Goal: Task Accomplishment & Management: Use online tool/utility

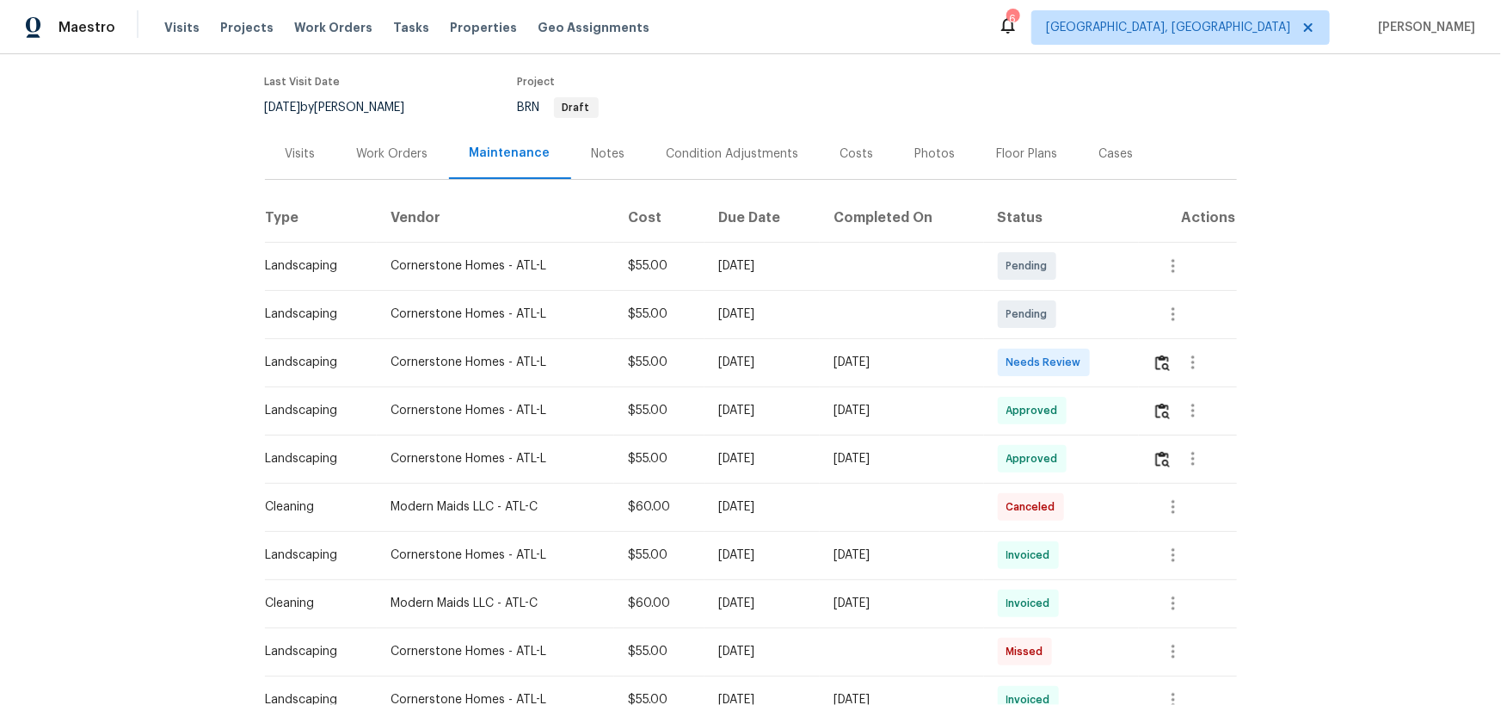
scroll to position [156, 0]
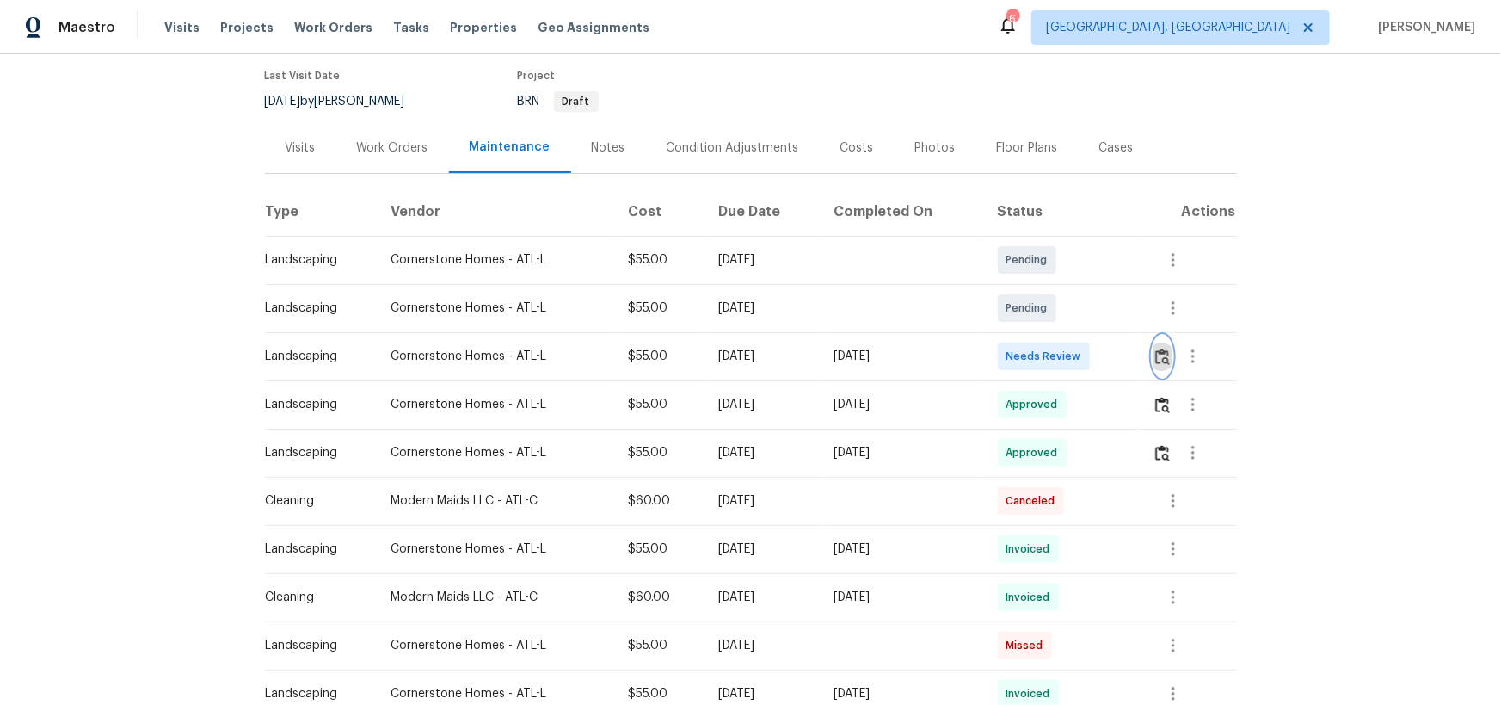
click at [1162, 348] on img "button" at bounding box center [1163, 356] width 15 height 16
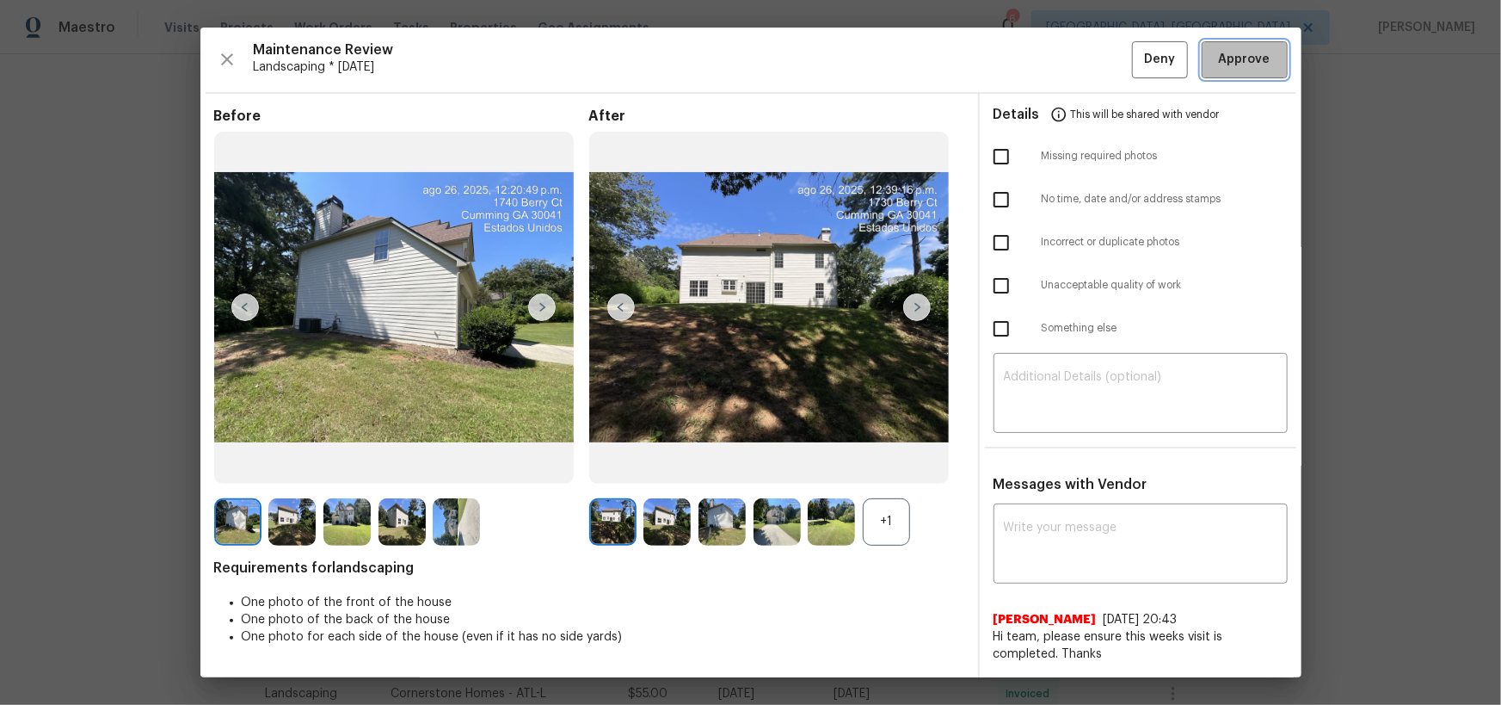
click at [1273, 60] on button "Approve" at bounding box center [1245, 59] width 86 height 37
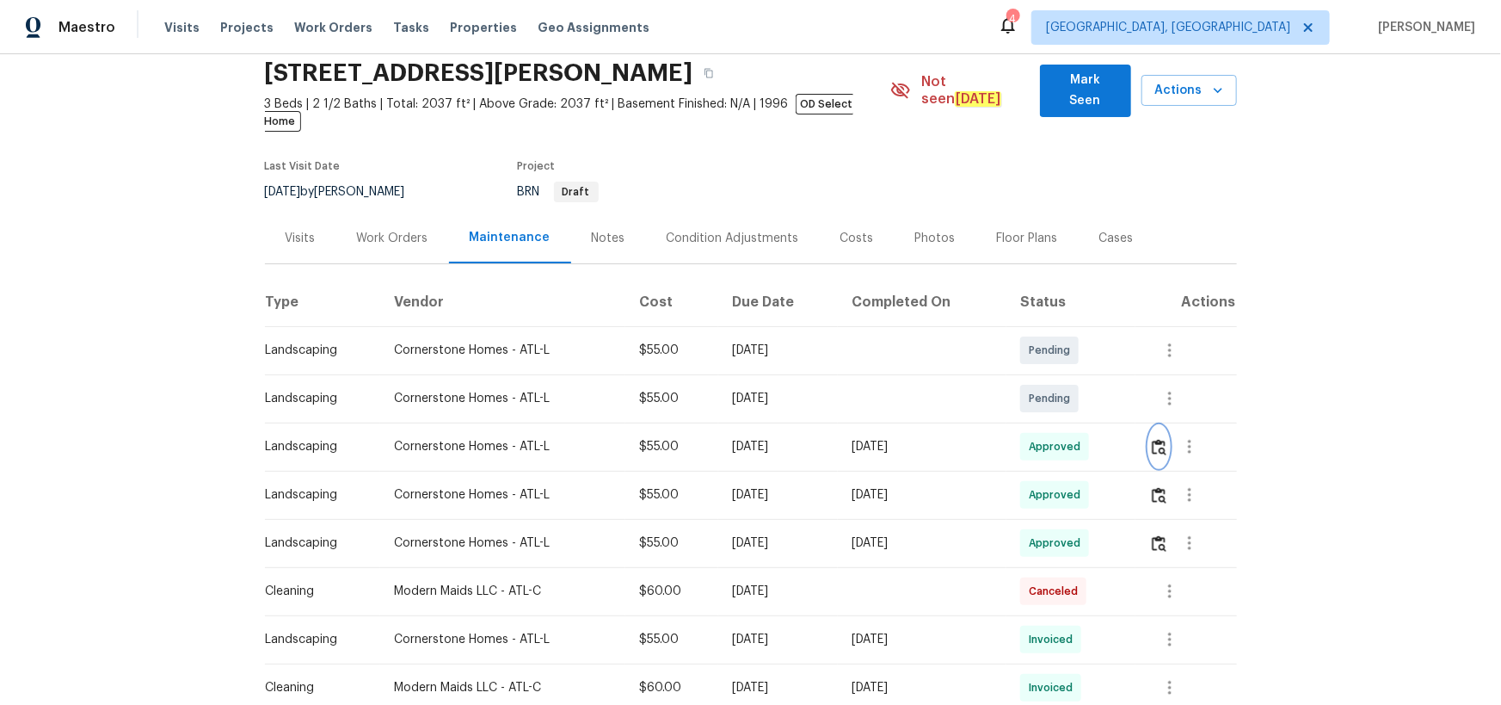
scroll to position [0, 0]
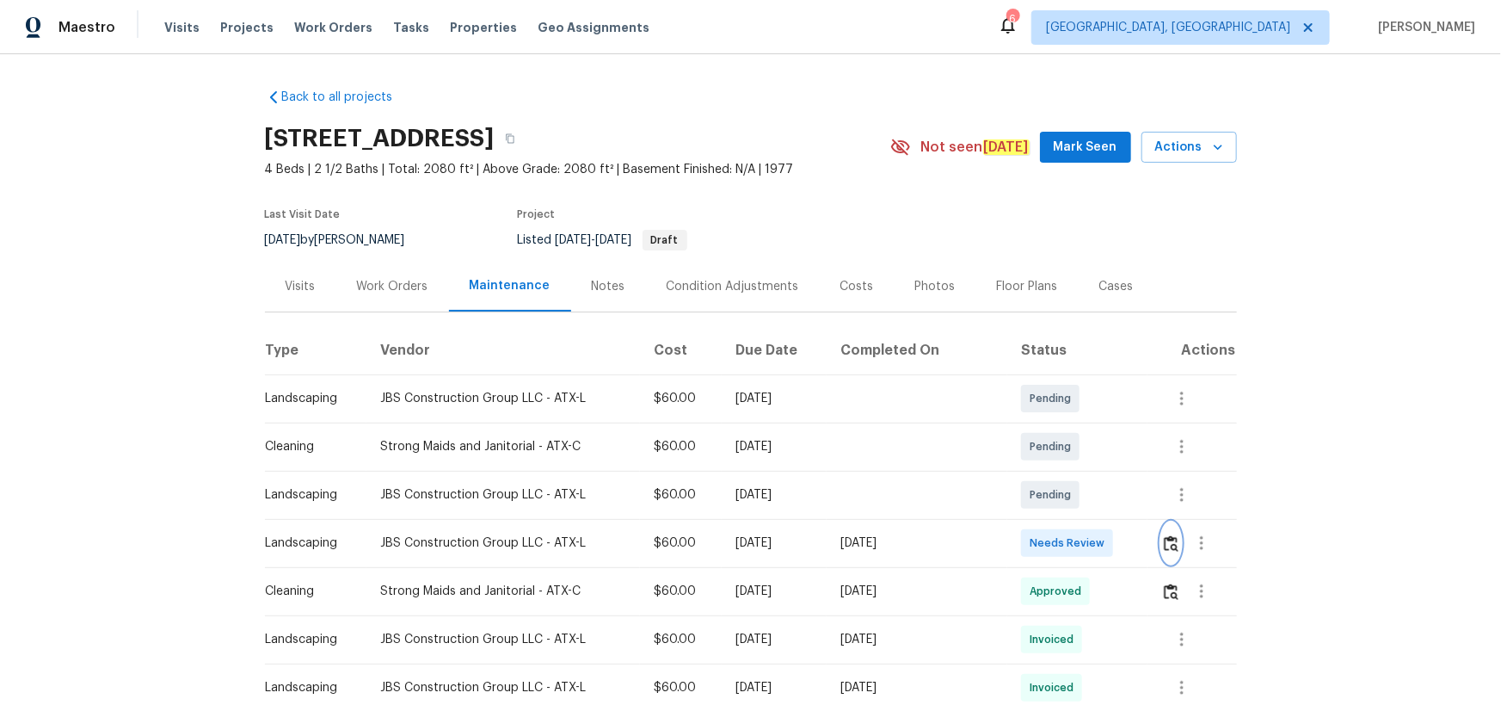
click at [1068, 459] on img "button" at bounding box center [1171, 543] width 15 height 16
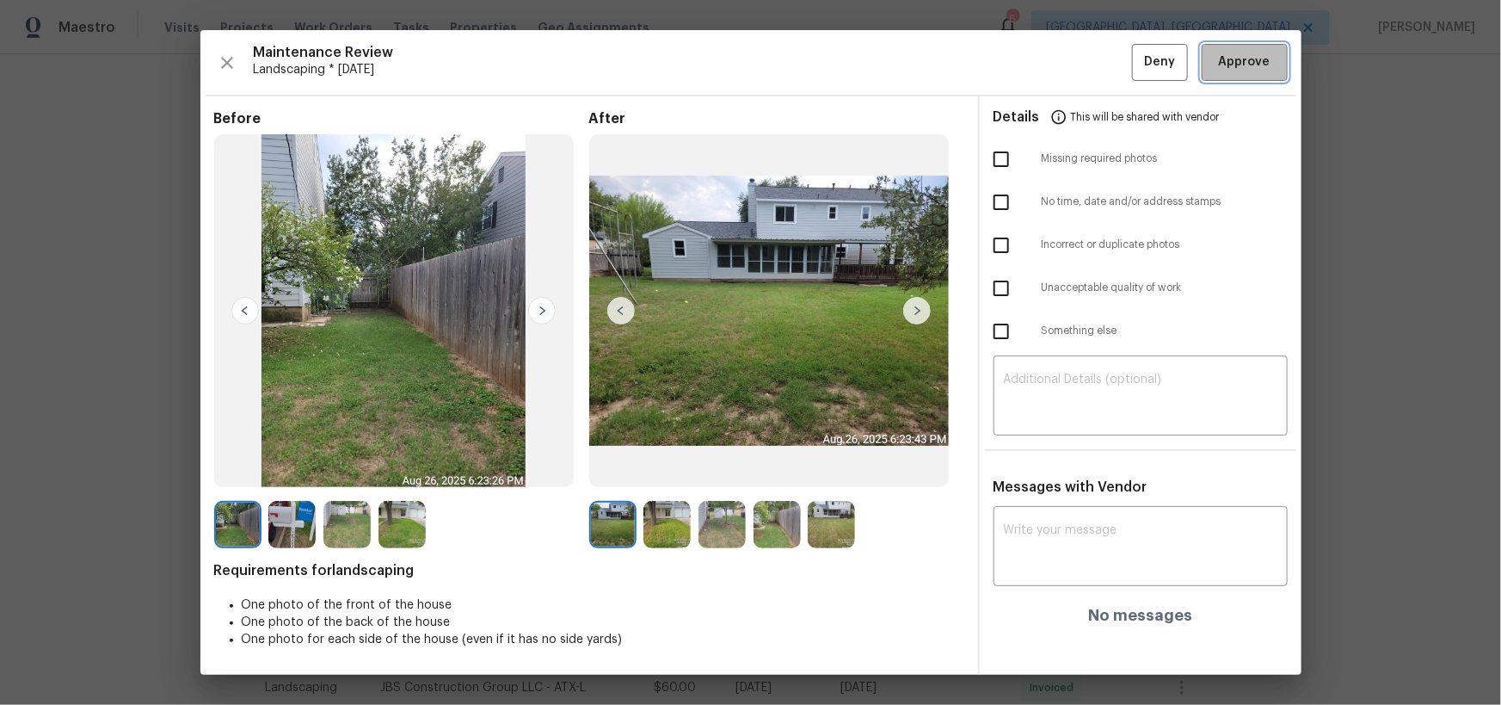
click at [1068, 59] on span "Approve" at bounding box center [1245, 63] width 52 height 22
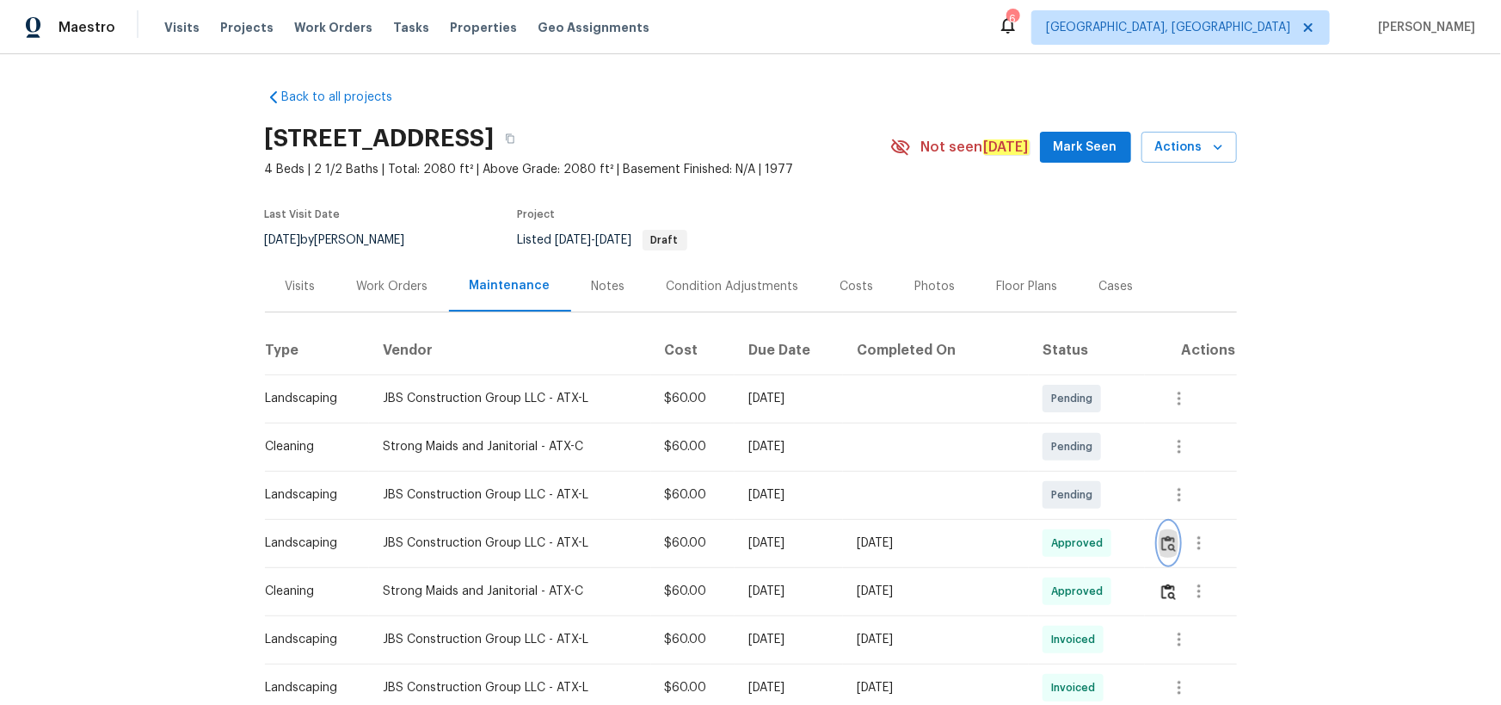
click at [1068, 459] on button "button" at bounding box center [1169, 542] width 20 height 41
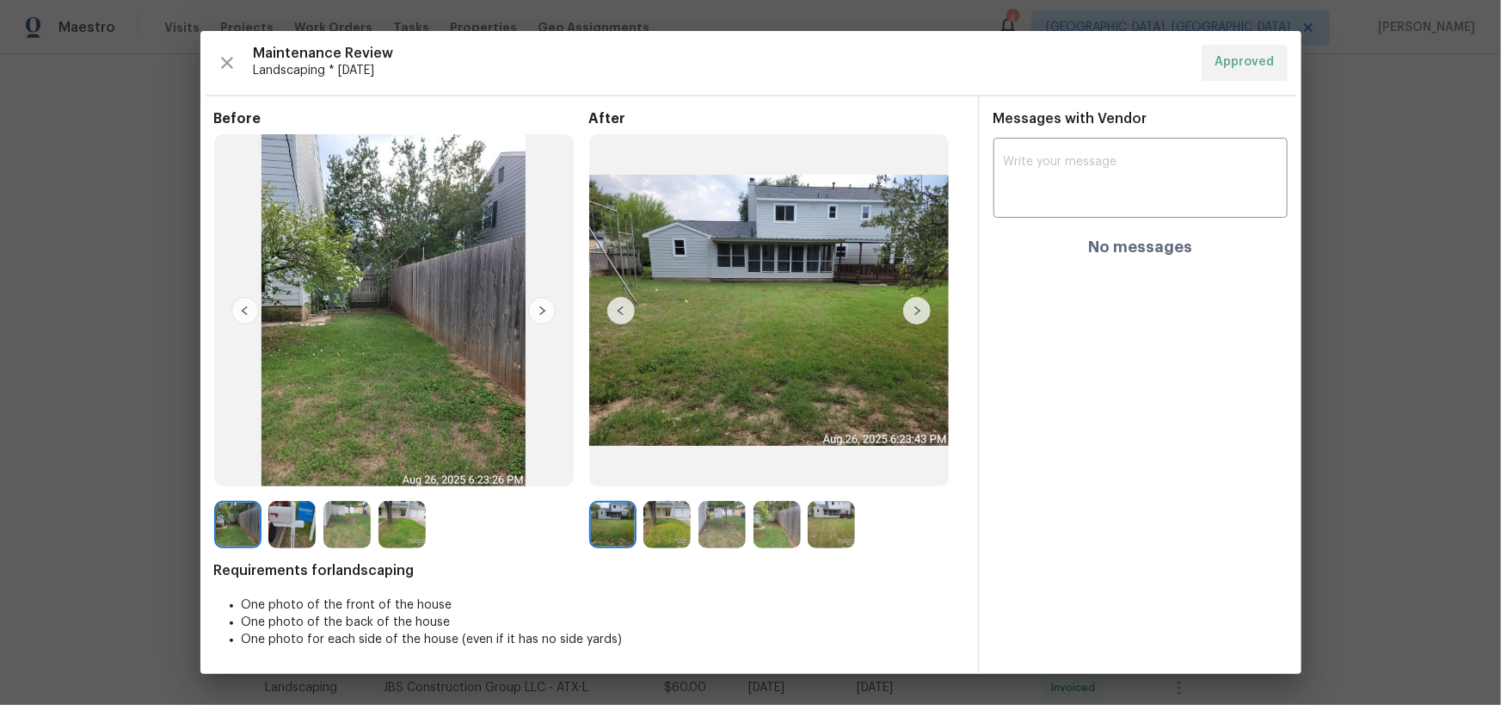
drag, startPoint x: 1495, startPoint y: 156, endPoint x: 1483, endPoint y: 156, distance: 12.0
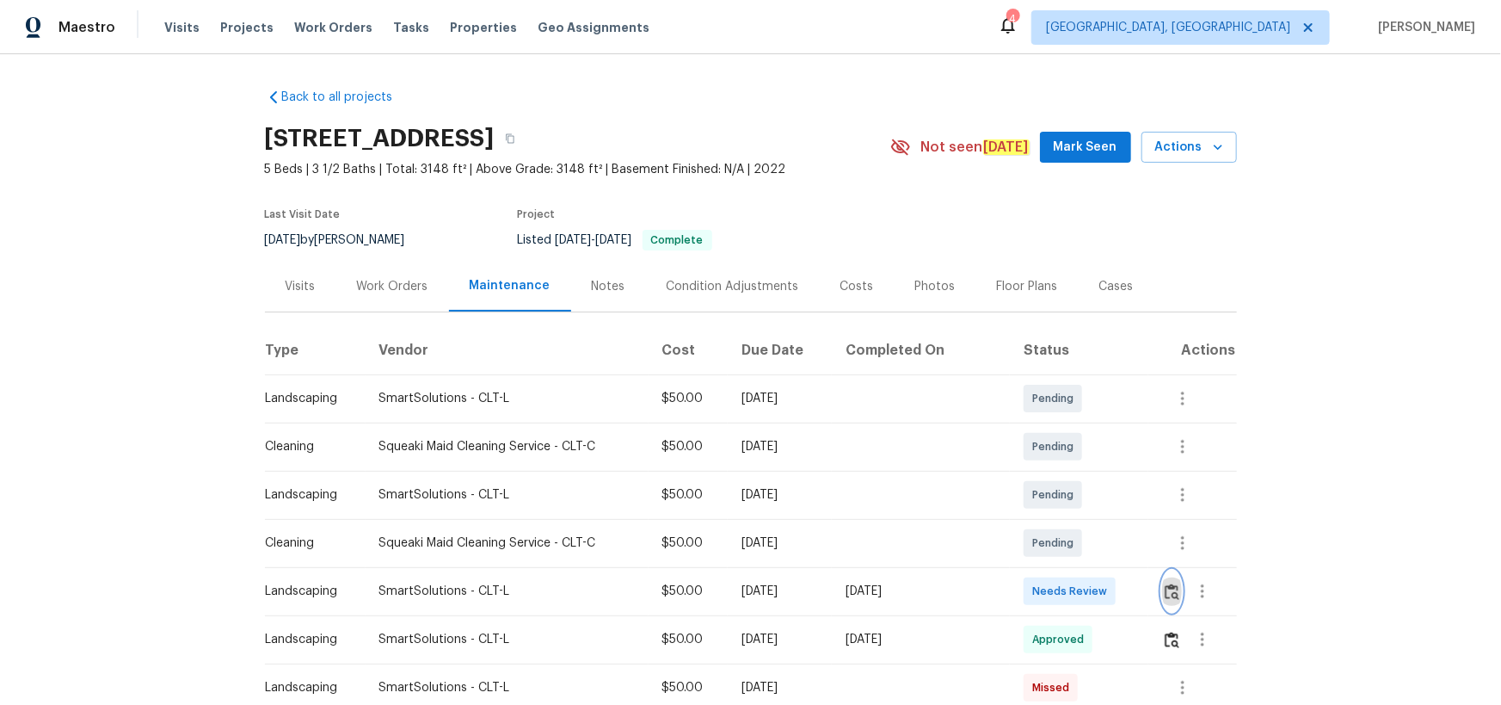
click at [1068, 459] on button "button" at bounding box center [1172, 590] width 20 height 41
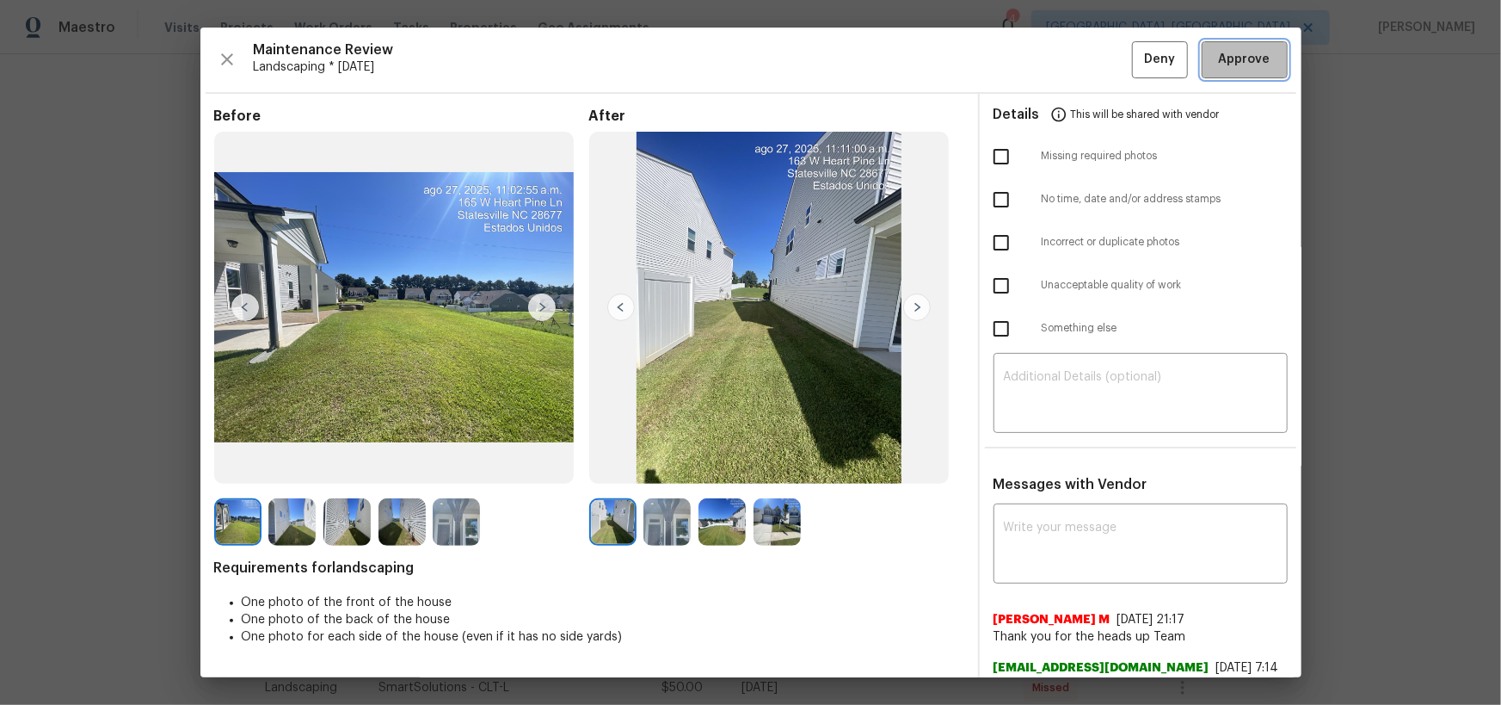
click at [1068, 66] on span "Approve" at bounding box center [1245, 60] width 52 height 22
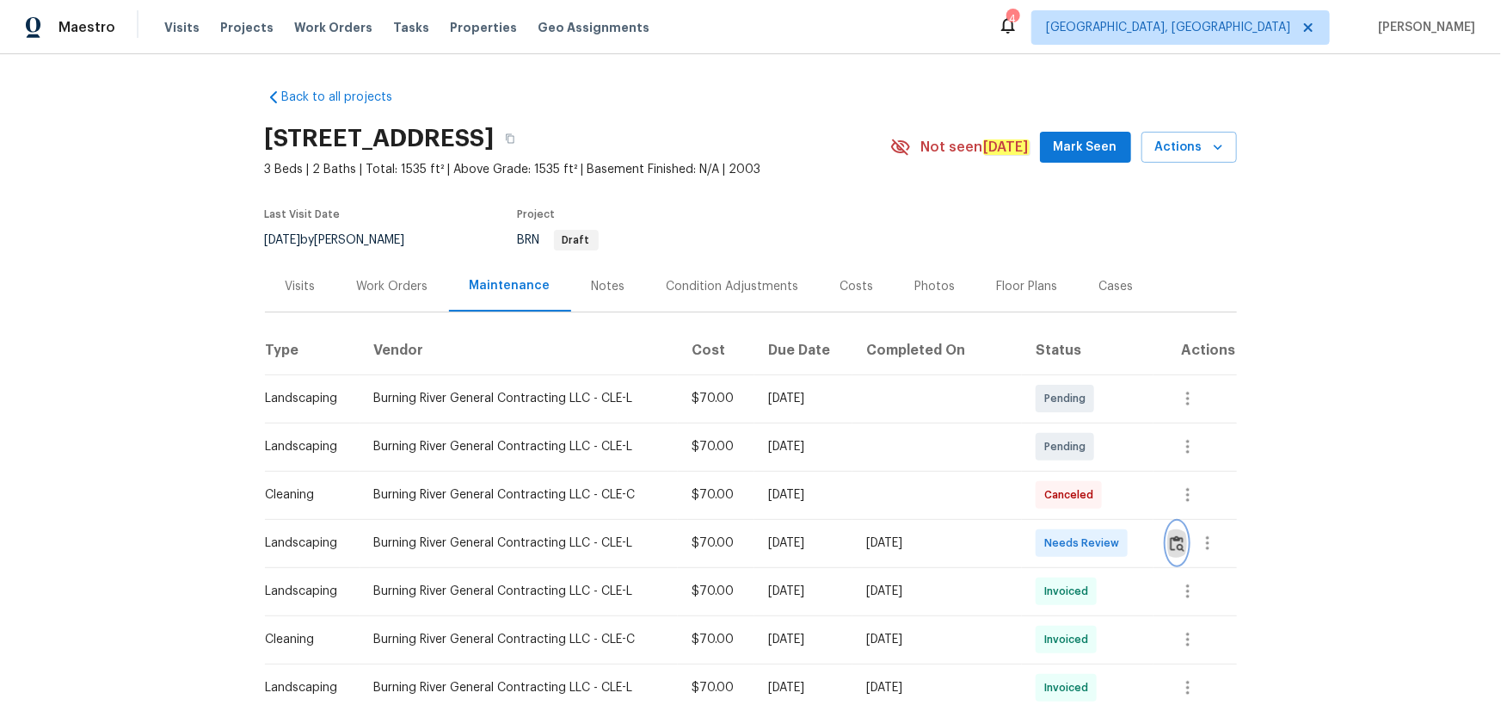
click at [1068, 459] on img "button" at bounding box center [1177, 543] width 15 height 16
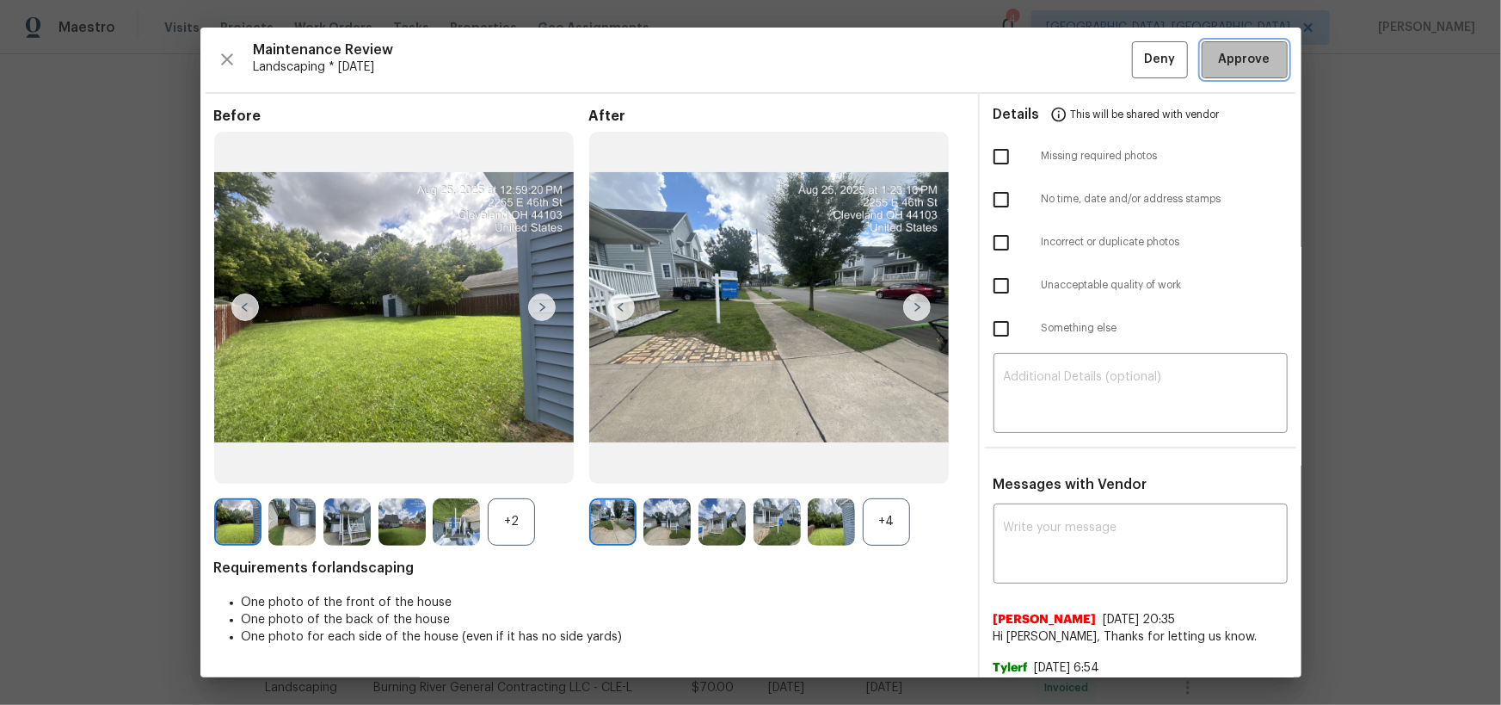
drag, startPoint x: 1234, startPoint y: 56, endPoint x: 1399, endPoint y: 317, distance: 309.4
click at [1068, 57] on span "Approve" at bounding box center [1245, 60] width 52 height 22
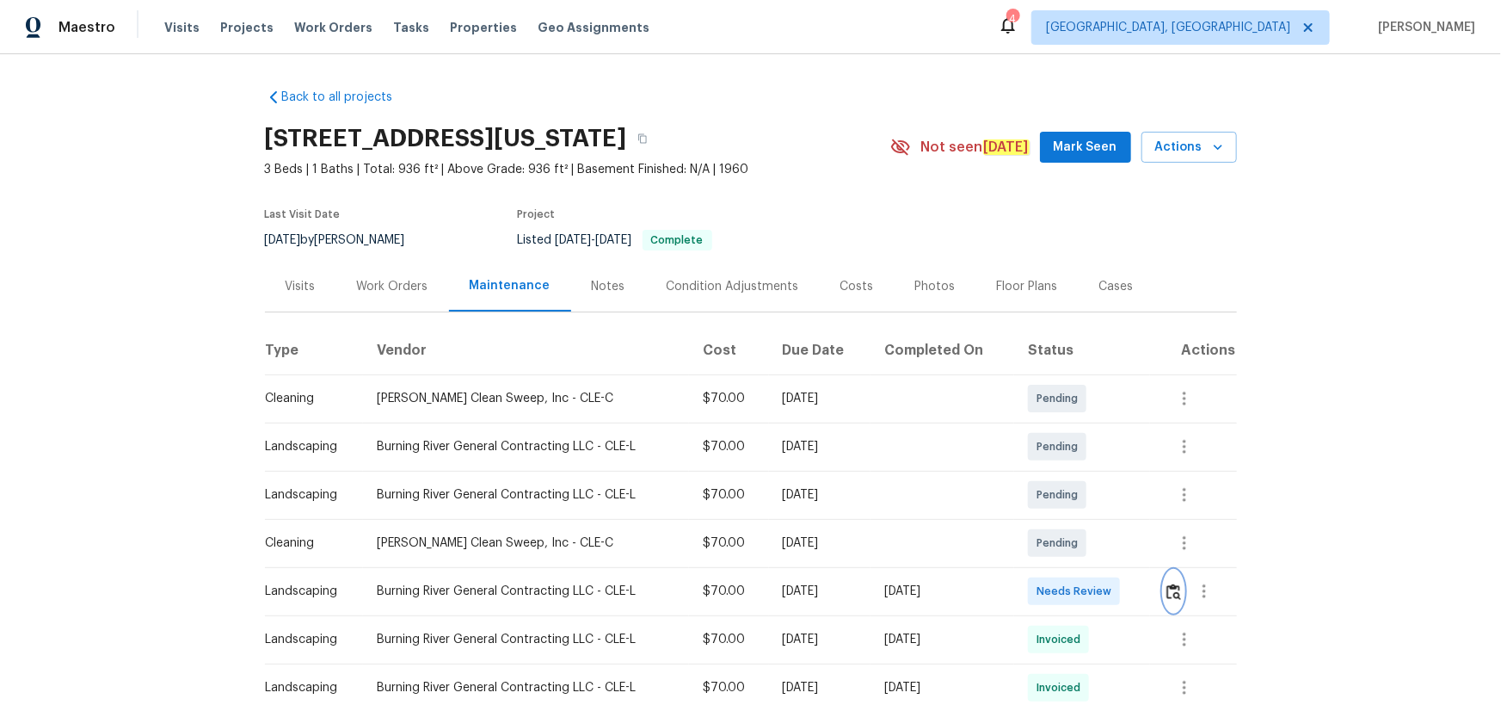
click at [1068, 459] on img "button" at bounding box center [1174, 591] width 15 height 16
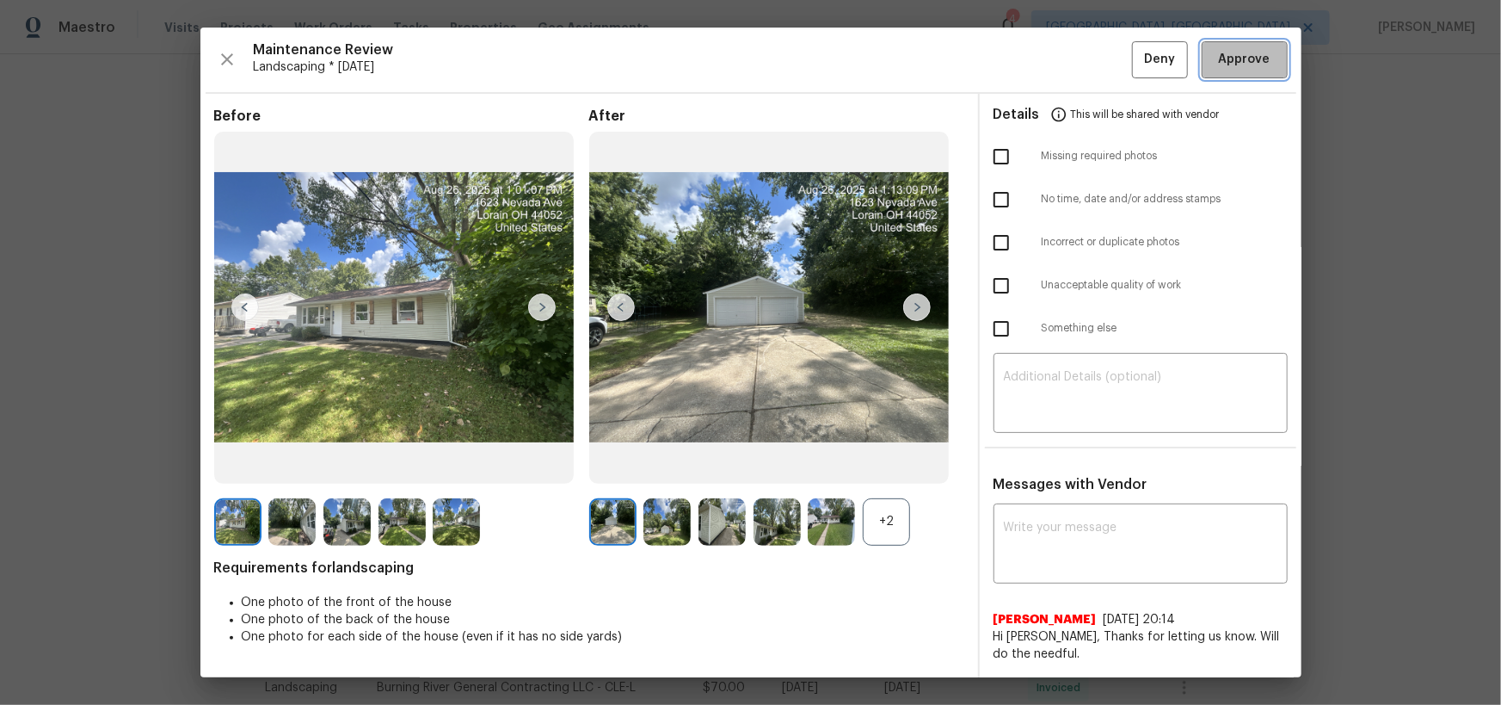
click at [1068, 58] on span "Approve" at bounding box center [1245, 60] width 52 height 22
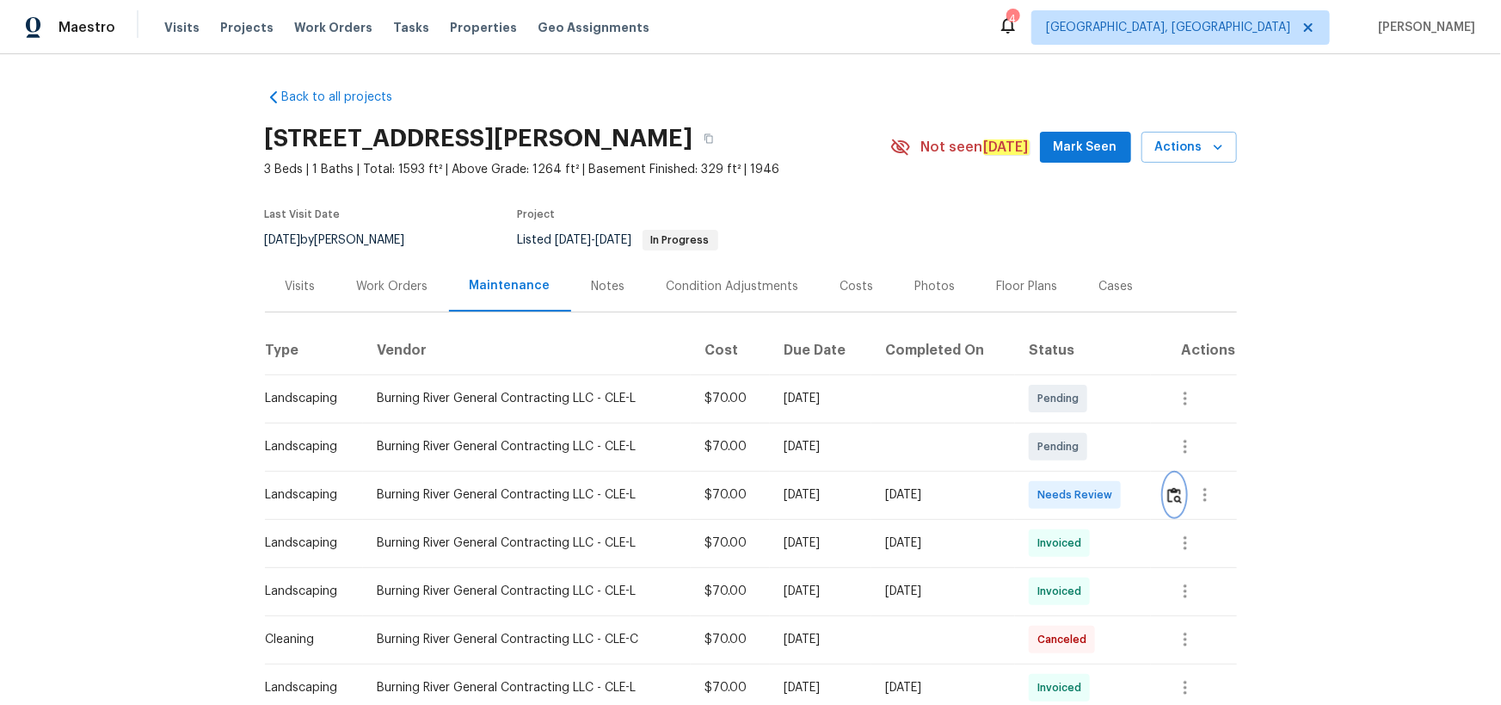
click at [1068, 459] on img "button" at bounding box center [1175, 495] width 15 height 16
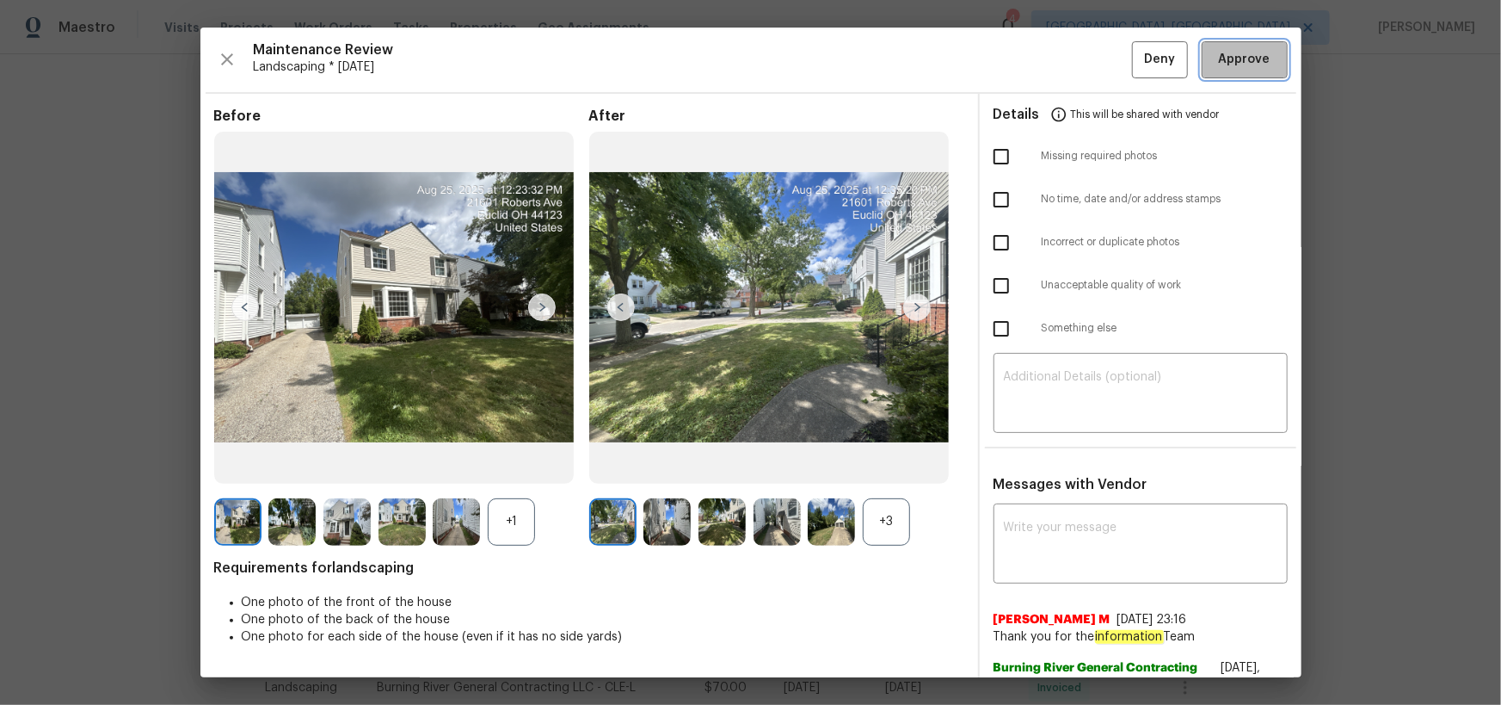
drag, startPoint x: 1273, startPoint y: 59, endPoint x: 1282, endPoint y: 127, distance: 69.5
click at [1068, 59] on button "Approve" at bounding box center [1245, 59] width 86 height 37
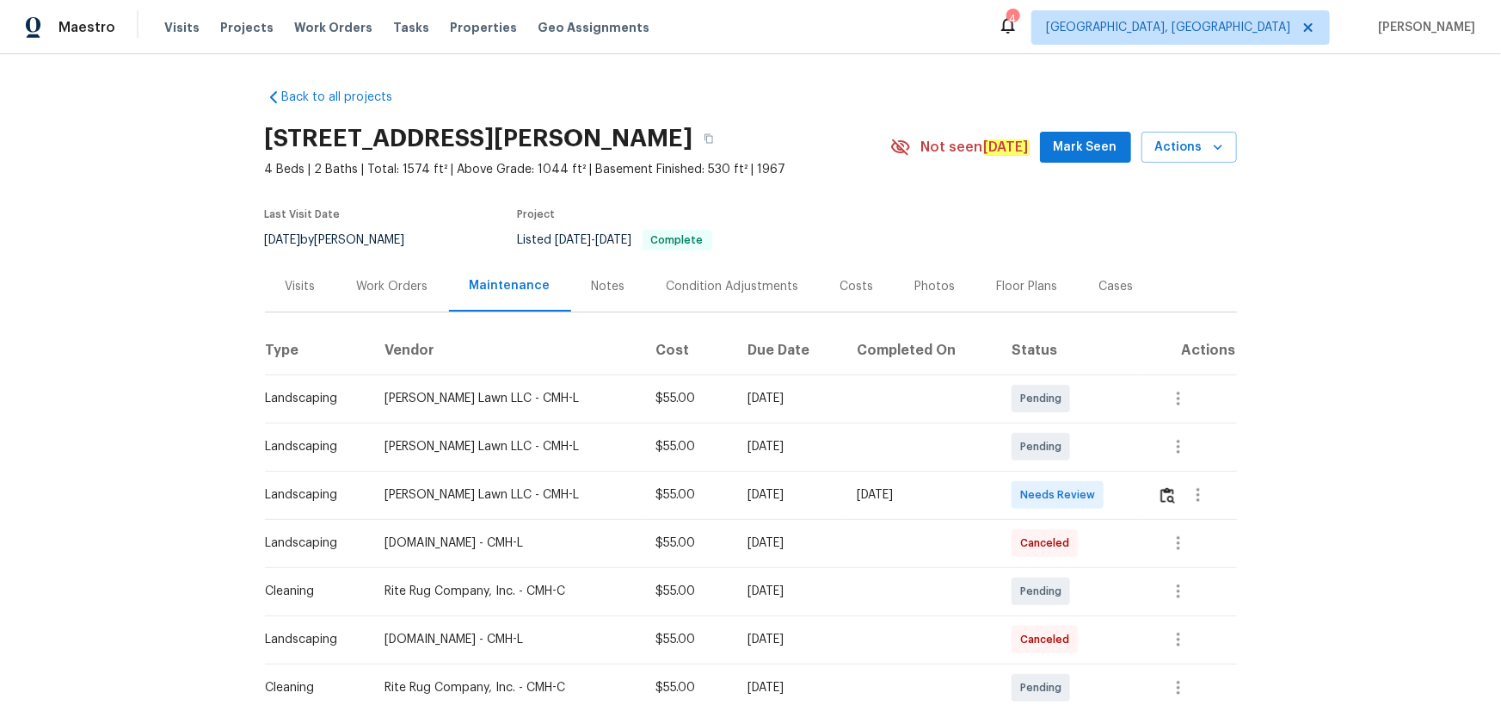
click at [1068, 459] on td at bounding box center [1190, 495] width 93 height 48
click at [1068, 459] on img "button" at bounding box center [1168, 495] width 15 height 16
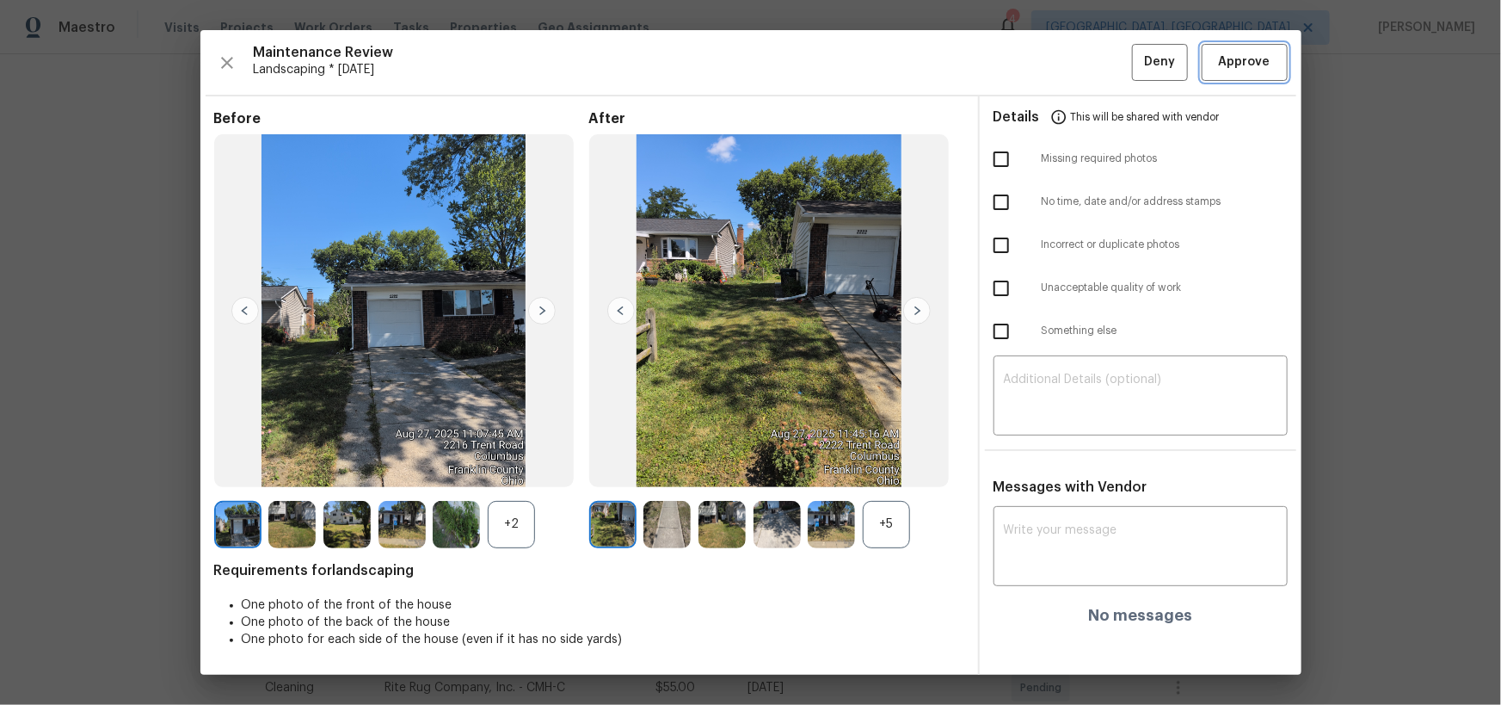
click at [1068, 58] on span "Approve" at bounding box center [1245, 63] width 52 height 22
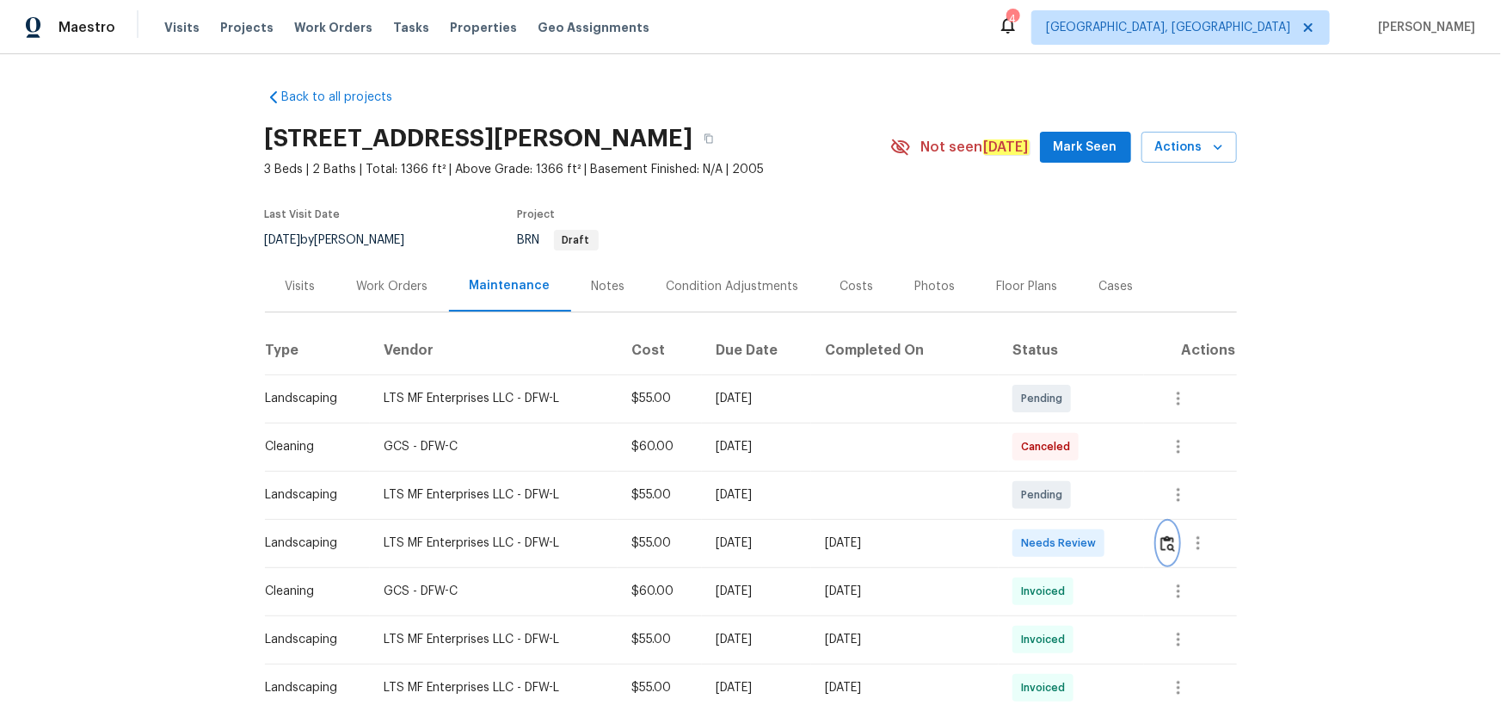
click at [1068, 459] on img "button" at bounding box center [1168, 543] width 15 height 16
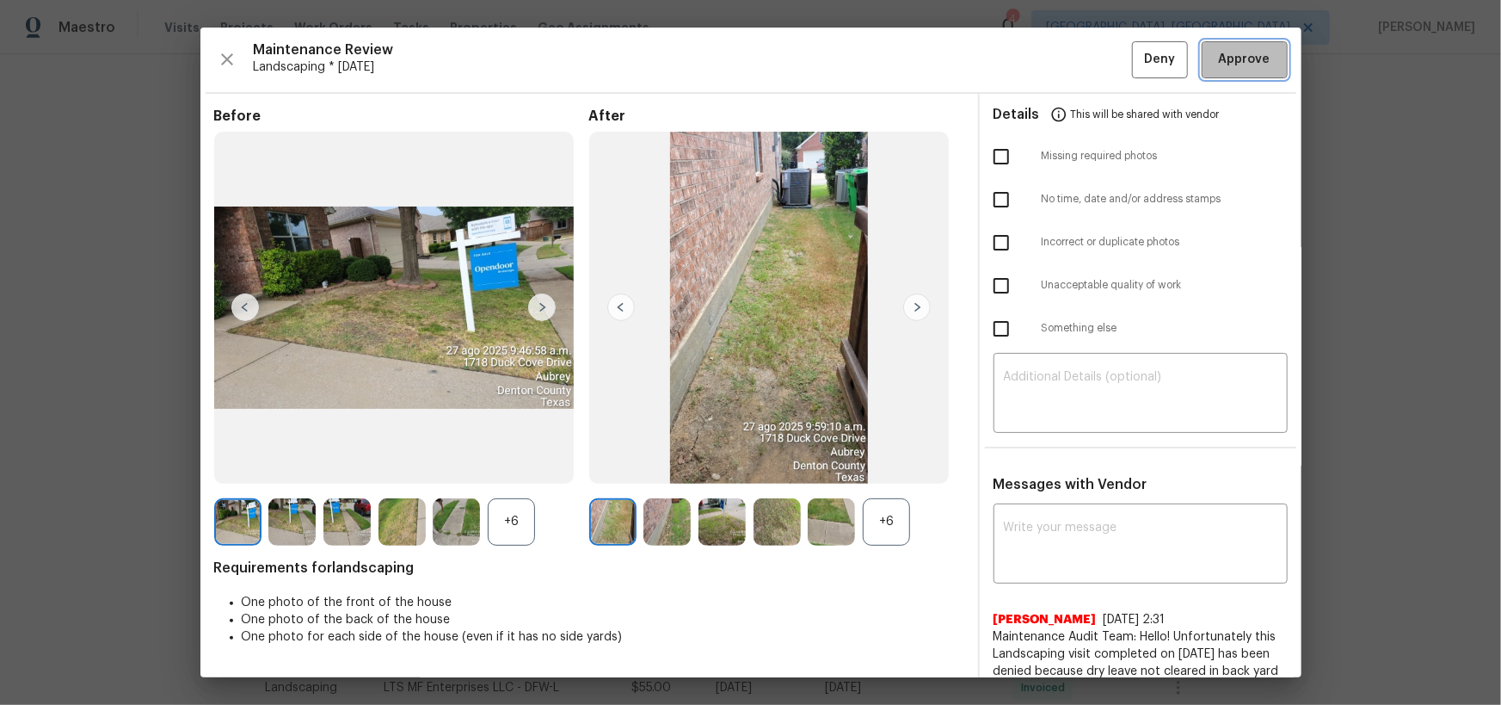
click at [1068, 64] on span "Approve" at bounding box center [1245, 60] width 52 height 22
